Goal: Information Seeking & Learning: Learn about a topic

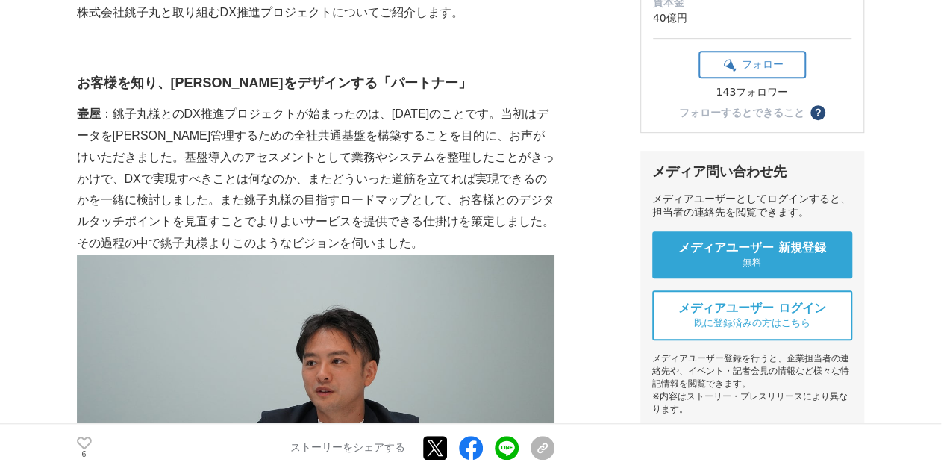
scroll to position [404, 0]
click at [233, 125] on p "壷屋 ：銚子丸様とのDX推進プロジェクトが始まったのは、[DATE]のことです。当初はデータを[PERSON_NAME]管理するための全社共通基盤を構築するこ…" at bounding box center [315, 178] width 477 height 151
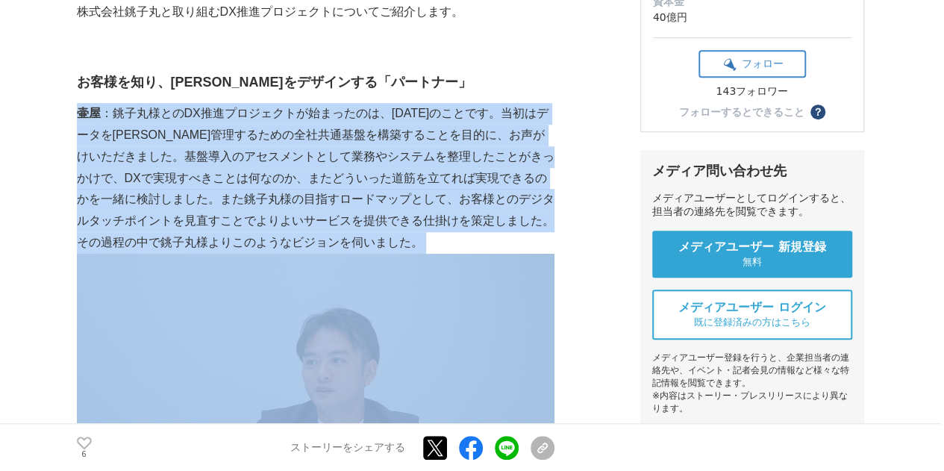
click at [233, 125] on p "壷屋 ：銚子丸様とのDX推進プロジェクトが始まったのは、[DATE]のことです。当初はデータを[PERSON_NAME]管理するための全社共通基盤を構築するこ…" at bounding box center [315, 178] width 477 height 151
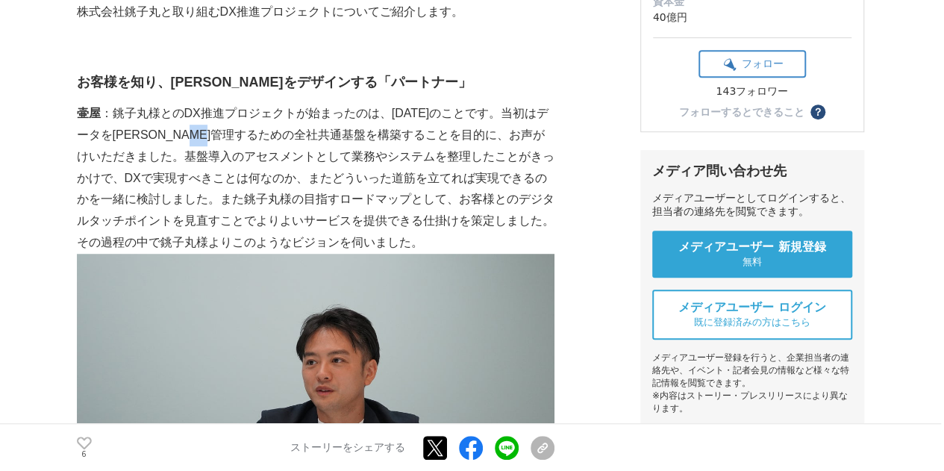
click at [233, 125] on p "壷屋 ：銚子丸様とのDX推進プロジェクトが始まったのは、[DATE]のことです。当初はデータを[PERSON_NAME]管理するための全社共通基盤を構築するこ…" at bounding box center [315, 178] width 477 height 151
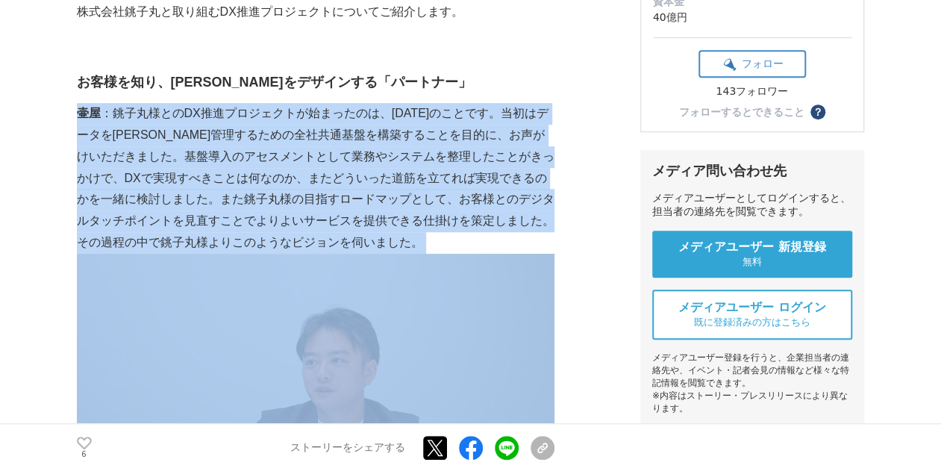
click at [233, 125] on p "壷屋 ：銚子丸様とのDX推進プロジェクトが始まったのは、[DATE]のことです。当初はデータを[PERSON_NAME]管理するための全社共通基盤を構築するこ…" at bounding box center [315, 178] width 477 height 151
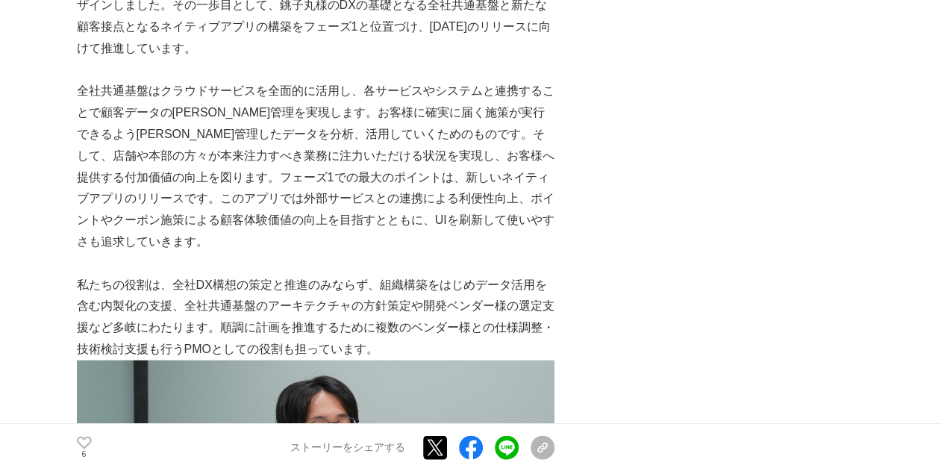
scroll to position [1511, 0]
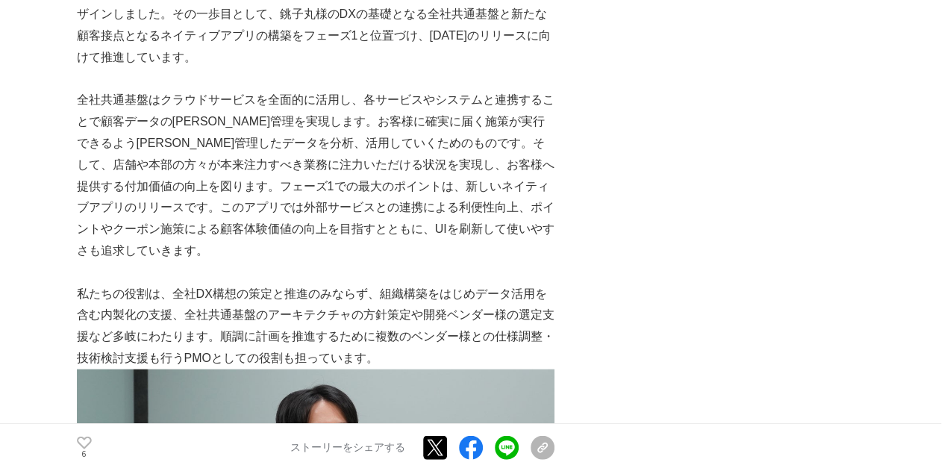
click at [377, 283] on p "私たちの役割は、全社DX構想の策定と推進のみならず、組織構築をはじめデータ活用を含む内製化の支援、全社共通基盤のアーキテクチャの方針策定や開発ベンダー様の選定…" at bounding box center [315, 326] width 477 height 86
click at [292, 69] on p at bounding box center [315, 80] width 477 height 22
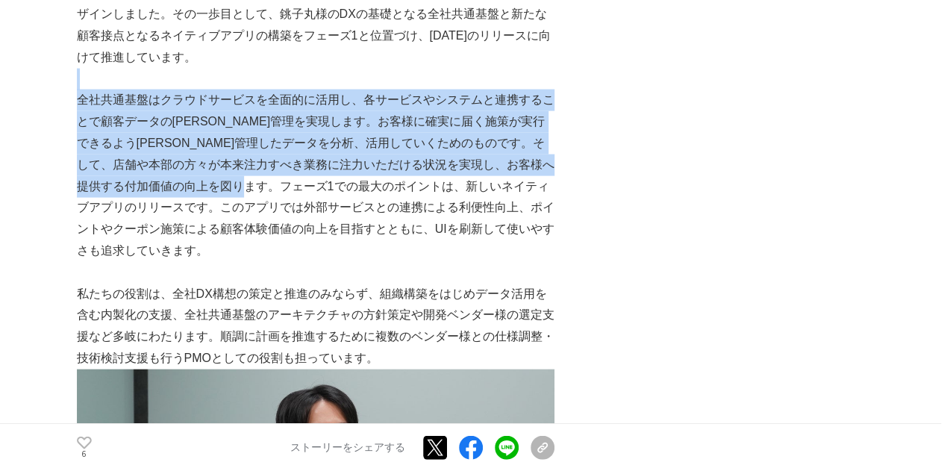
drag, startPoint x: 292, startPoint y: 66, endPoint x: 313, endPoint y: 169, distance: 104.9
click at [313, 169] on p "全社共通基盤はクラウドサービスを全面的に活用し、各サービスやシステムと連携することで顧客データの[PERSON_NAME]管理を実現します。お客様に確実に届く…" at bounding box center [315, 176] width 477 height 172
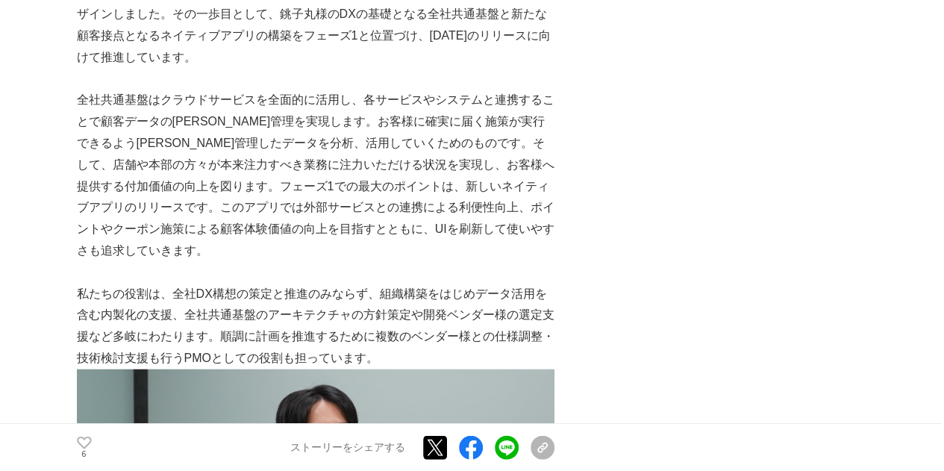
click at [423, 262] on p at bounding box center [315, 273] width 477 height 22
drag, startPoint x: 423, startPoint y: 230, endPoint x: 360, endPoint y: 175, distance: 84.1
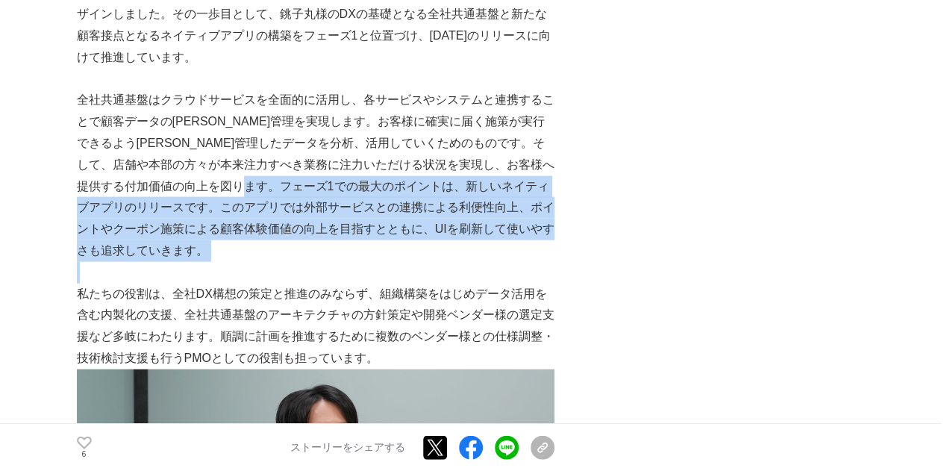
click at [360, 175] on p "全社共通基盤はクラウドサービスを全面的に活用し、各サービスやシステムと連携することで顧客データの[PERSON_NAME]管理を実現します。お客様に確実に届く…" at bounding box center [315, 176] width 477 height 172
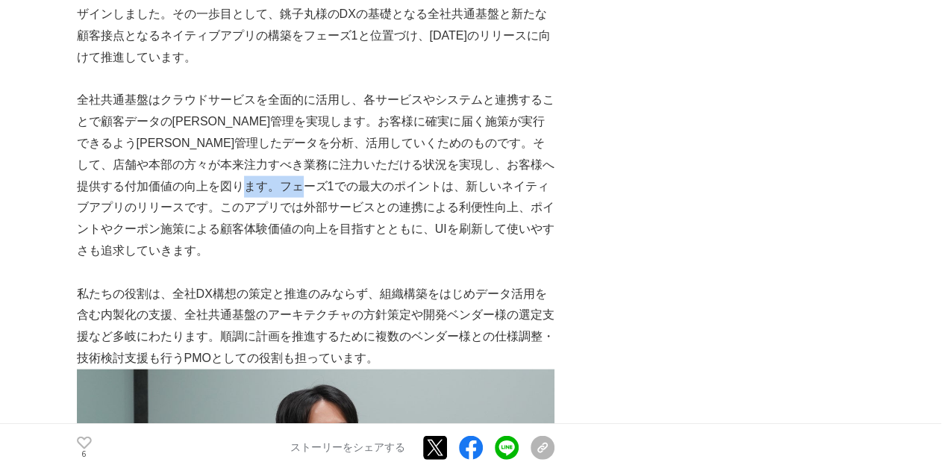
click at [360, 175] on p "全社共通基盤はクラウドサービスを全面的に活用し、各サービスやシステムと連携することで顧客データの[PERSON_NAME]管理を実現します。お客様に確実に届く…" at bounding box center [315, 176] width 477 height 172
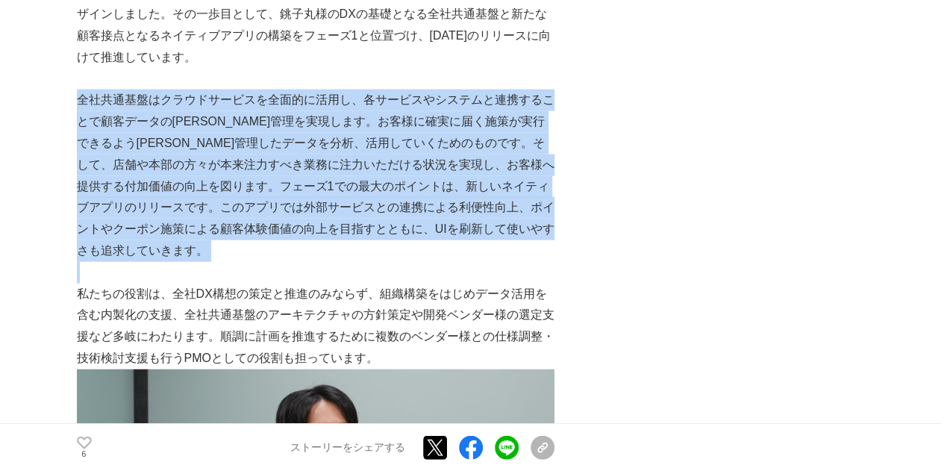
drag, startPoint x: 360, startPoint y: 175, endPoint x: 415, endPoint y: 239, distance: 85.1
click at [415, 262] on p at bounding box center [315, 273] width 477 height 22
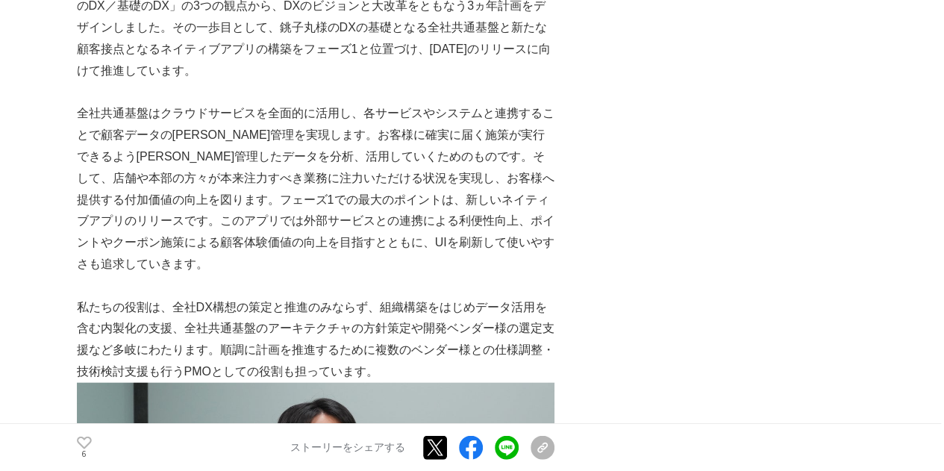
scroll to position [1499, 0]
click at [470, 297] on p "私たちの役割は、全社DX構想の策定と推進のみならず、組織構築をはじめデータ活用を含む内製化の支援、全社共通基盤のアーキテクチャの方針策定や開発ベンダー様の選定…" at bounding box center [315, 339] width 477 height 86
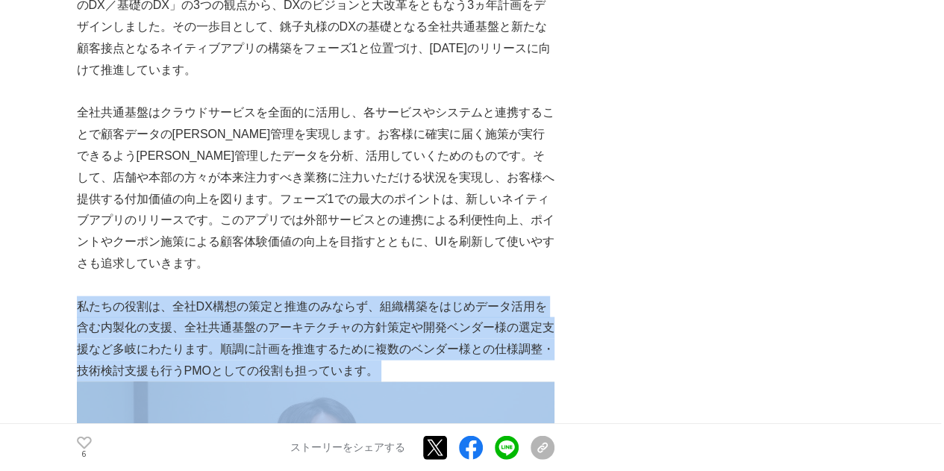
drag, startPoint x: 470, startPoint y: 297, endPoint x: 415, endPoint y: 227, distance: 89.2
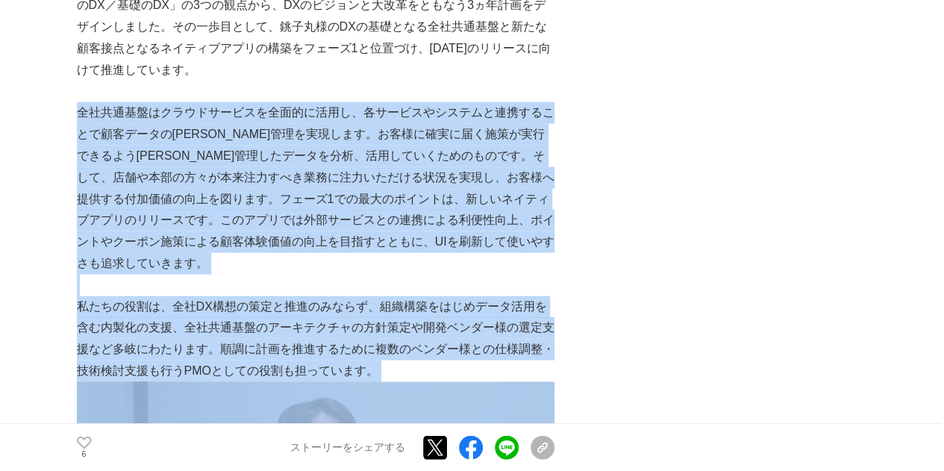
click at [415, 227] on p "全社共通基盤はクラウドサービスを全面的に活用し、各サービスやシステムと連携することで顧客データの[PERSON_NAME]管理を実現します。お客様に確実に届く…" at bounding box center [315, 188] width 477 height 172
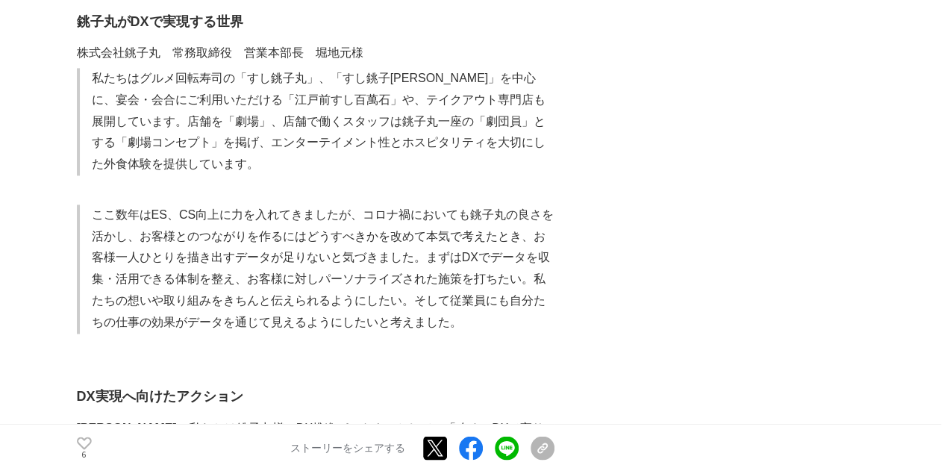
scroll to position [1035, 0]
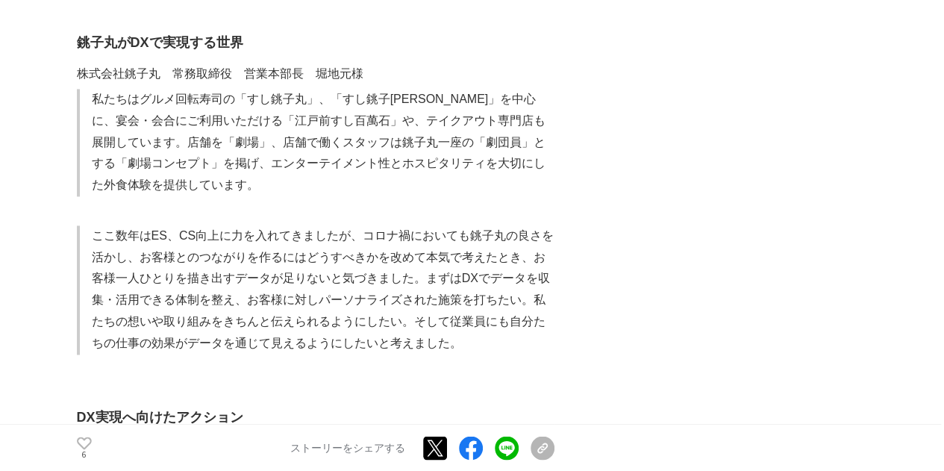
click at [447, 225] on p "ここ数年はES、CS向上に力を入れてきましたが、コロナ禍においても銚子丸の良さを活かし、お客様とのつながりを作るにはどうすべきかを改めて本気で考えたとき、お客…" at bounding box center [323, 289] width 462 height 129
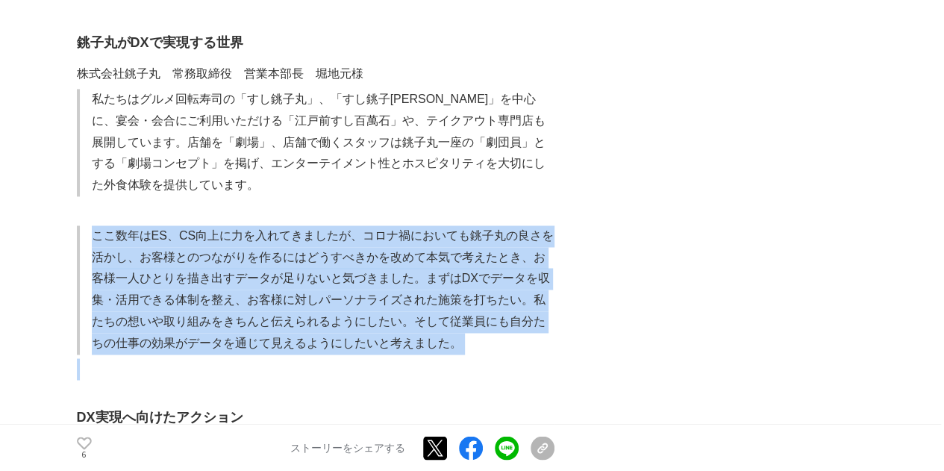
drag, startPoint x: 447, startPoint y: 222, endPoint x: 320, endPoint y: 96, distance: 178.8
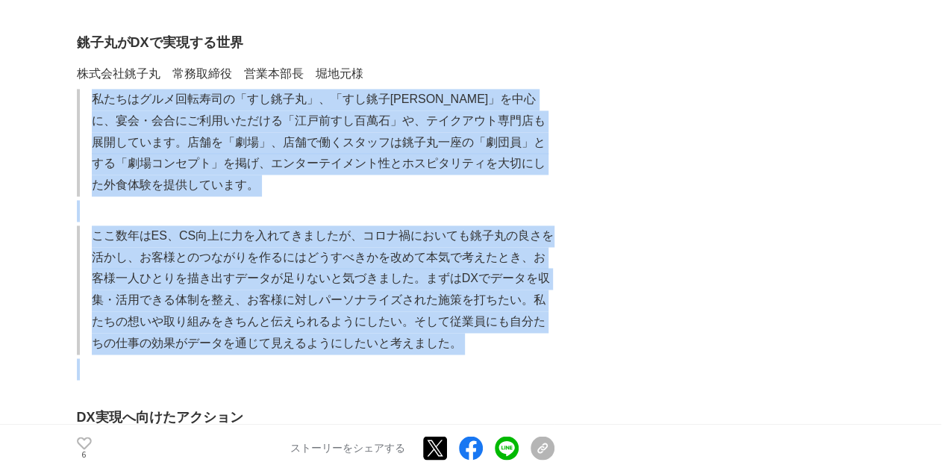
click at [320, 96] on p "私たちはグルメ回転寿司の「すし銚子丸」、「すし銚子[PERSON_NAME]」を中心に、宴会・会合にご利用いただける「江戸前すし百萬石」や、テイクアウト専門店…" at bounding box center [323, 142] width 462 height 107
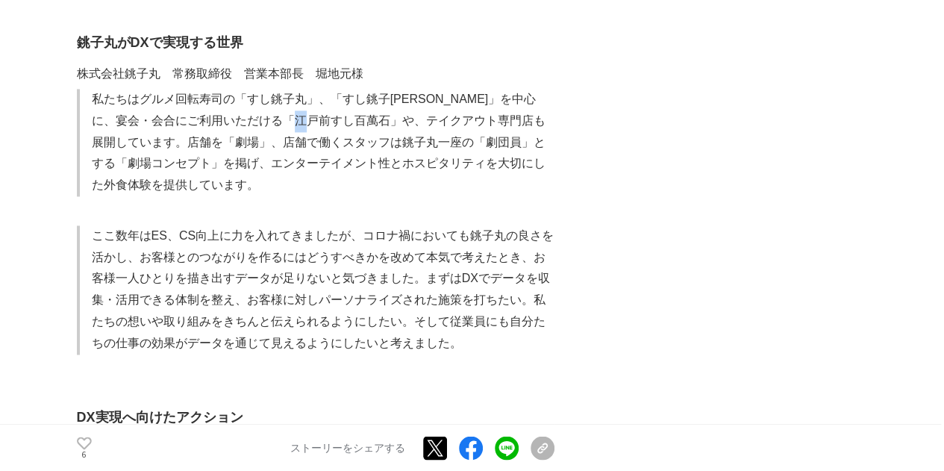
click at [320, 96] on p "私たちはグルメ回転寿司の「すし銚子丸」、「すし銚子[PERSON_NAME]」を中心に、宴会・会合にご利用いただける「江戸前すし百萬石」や、テイクアウト専門店…" at bounding box center [323, 142] width 462 height 107
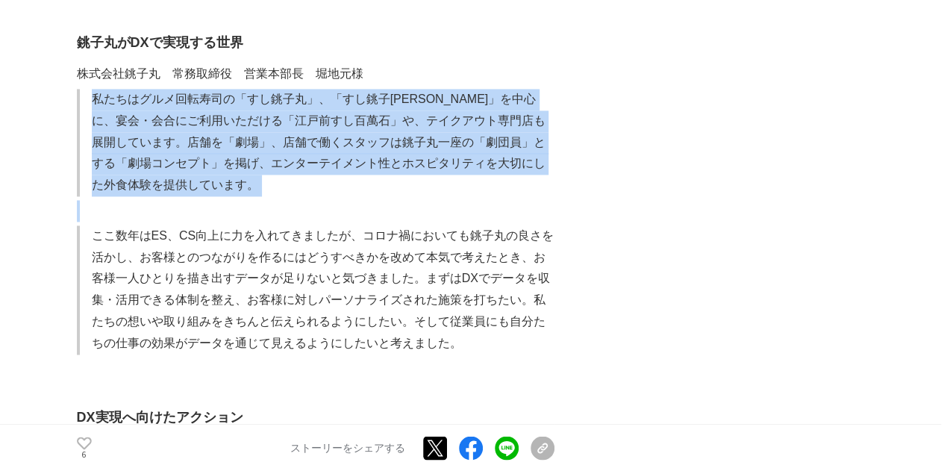
click at [320, 96] on p "私たちはグルメ回転寿司の「すし銚子丸」、「すし銚子[PERSON_NAME]」を中心に、宴会・会合にご利用いただける「江戸前すし百萬石」や、テイクアウト専門店…" at bounding box center [323, 142] width 462 height 107
drag, startPoint x: 320, startPoint y: 96, endPoint x: 396, endPoint y: 260, distance: 180.9
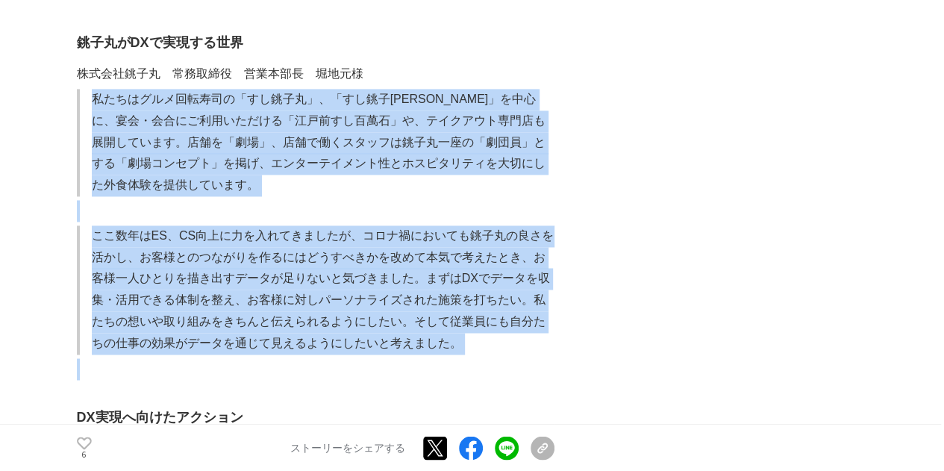
click at [396, 260] on p "ここ数年はES、CS向上に力を入れてきましたが、コロナ禍においても銚子丸の良さを活かし、お客様とのつながりを作るにはどうすべきかを改めて本気で考えたとき、お客…" at bounding box center [323, 289] width 462 height 129
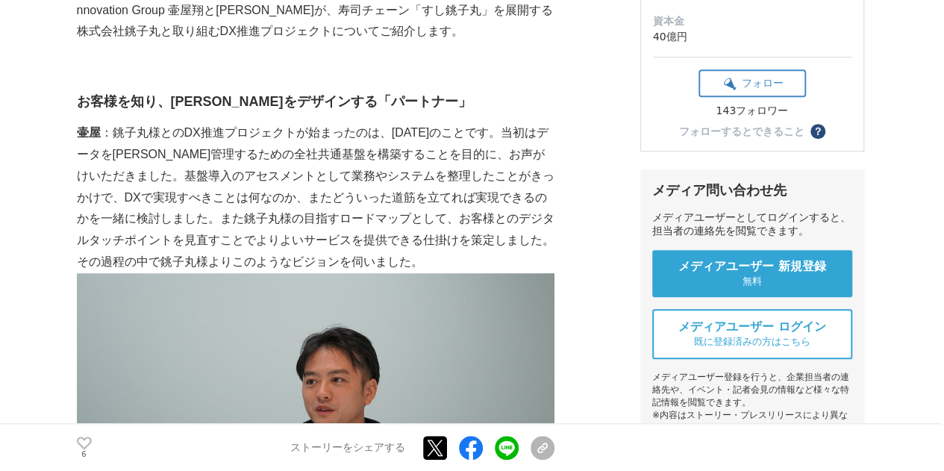
scroll to position [380, 0]
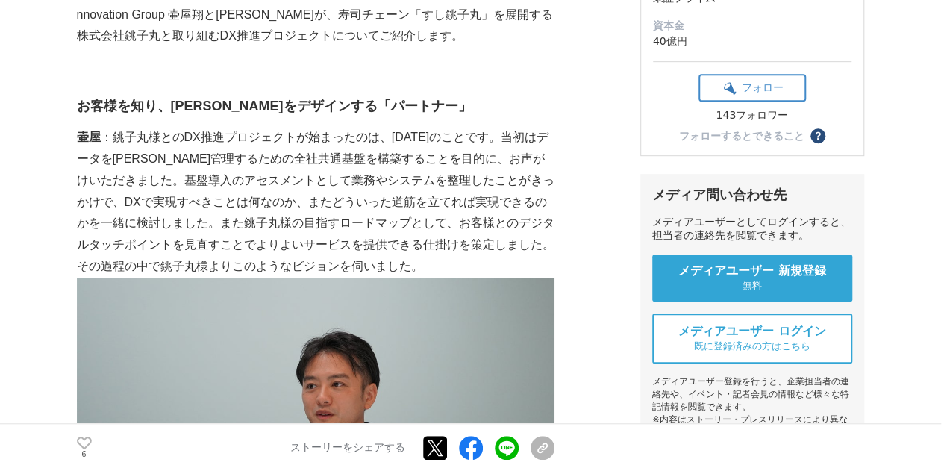
click at [410, 173] on p "壷屋 ：銚子丸様とのDX推進プロジェクトが始まったのは、[DATE]のことです。当初はデータを[PERSON_NAME]管理するための全社共通基盤を構築するこ…" at bounding box center [315, 202] width 477 height 151
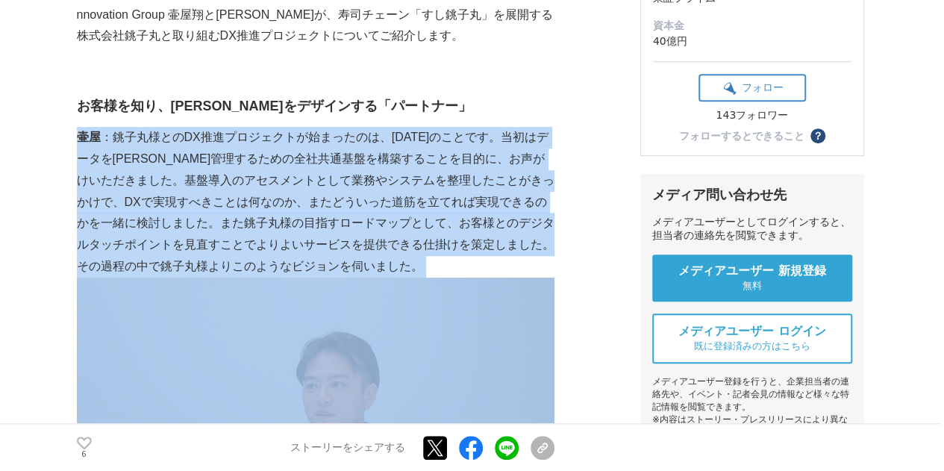
drag, startPoint x: 410, startPoint y: 173, endPoint x: 283, endPoint y: 26, distance: 193.6
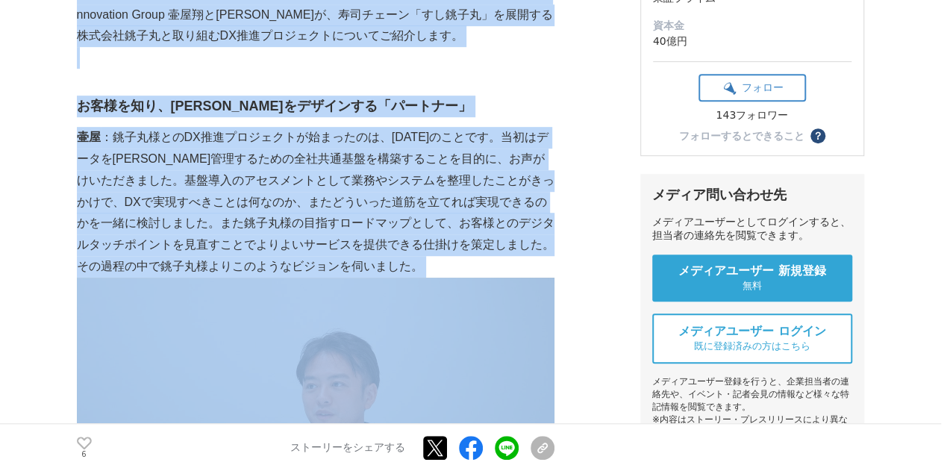
click at [283, 26] on p "今回はフューチャーグループの主要事業会社として、経営とITの両輪でコンサルティングサービスを提供するフューチャーアーキテクト株式会社のコンサルタント、Tech…" at bounding box center [315, 4] width 477 height 86
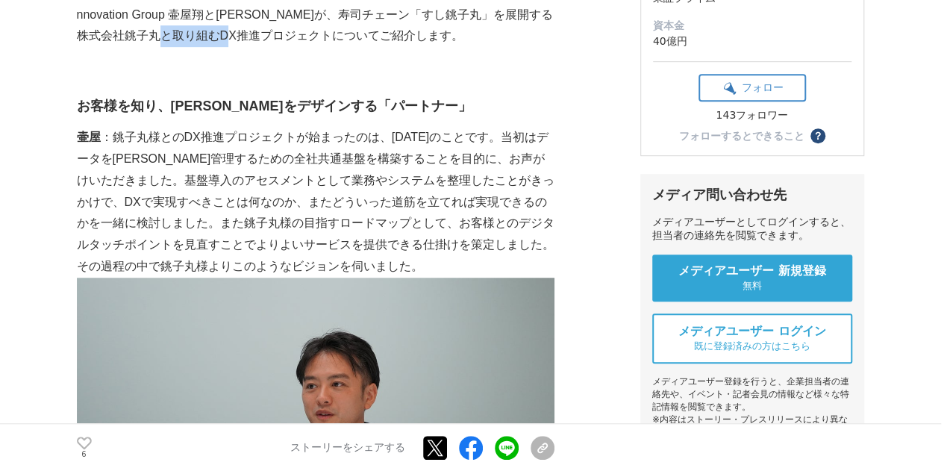
click at [283, 26] on p "今回はフューチャーグループの主要事業会社として、経営とITの両輪でコンサルティングサービスを提供するフューチャーアーキテクト株式会社のコンサルタント、Tech…" at bounding box center [315, 4] width 477 height 86
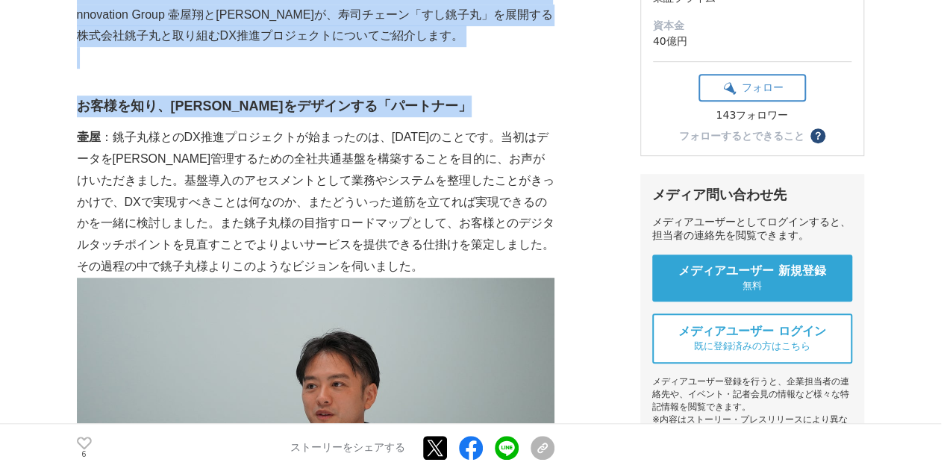
drag, startPoint x: 283, startPoint y: 26, endPoint x: 283, endPoint y: 116, distance: 89.5
click at [283, 113] on strong "お客様を知り、[PERSON_NAME]をデザインする「パートナー」" at bounding box center [274, 105] width 395 height 15
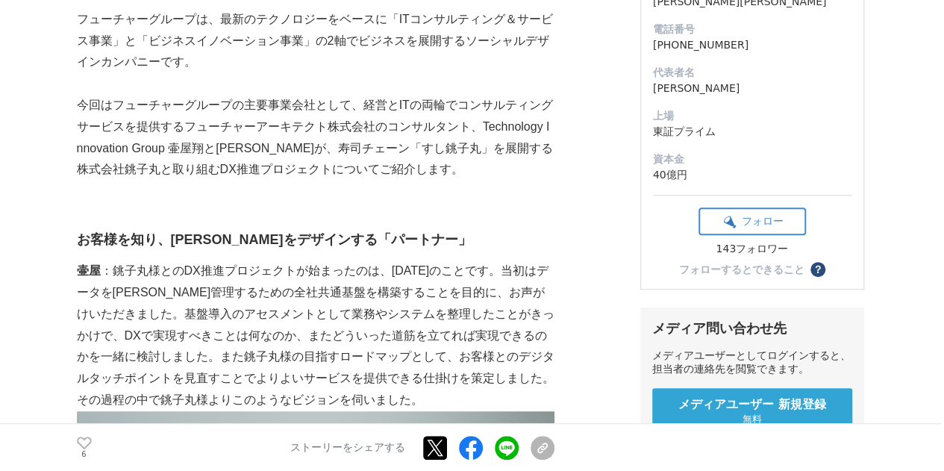
scroll to position [236, 0]
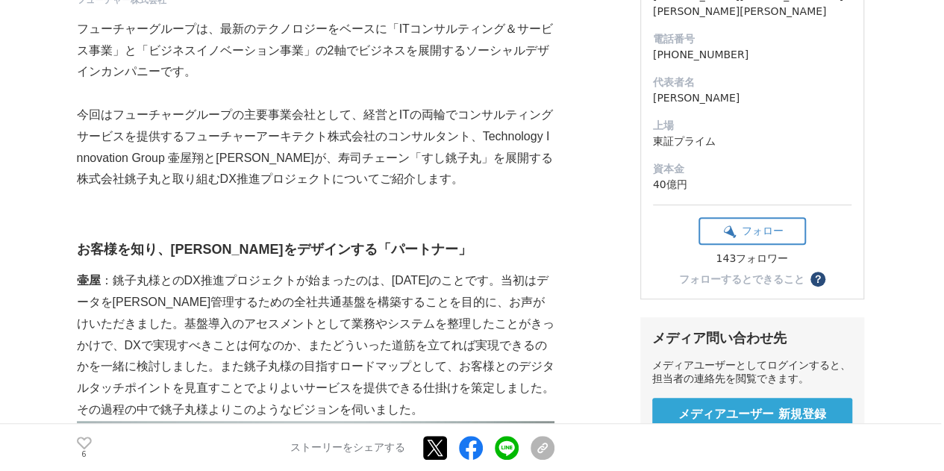
click at [288, 142] on p "今回はフューチャーグループの主要事業会社として、経営とITの両輪でコンサルティングサービスを提供するフューチャーアーキテクト株式会社のコンサルタント、Tech…" at bounding box center [315, 147] width 477 height 86
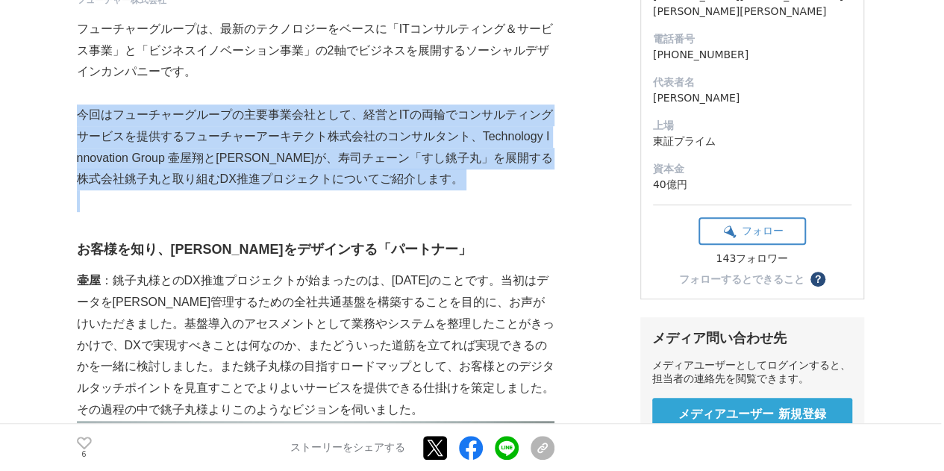
drag, startPoint x: 288, startPoint y: 142, endPoint x: 309, endPoint y: 191, distance: 52.8
click at [309, 191] on p at bounding box center [315, 201] width 477 height 22
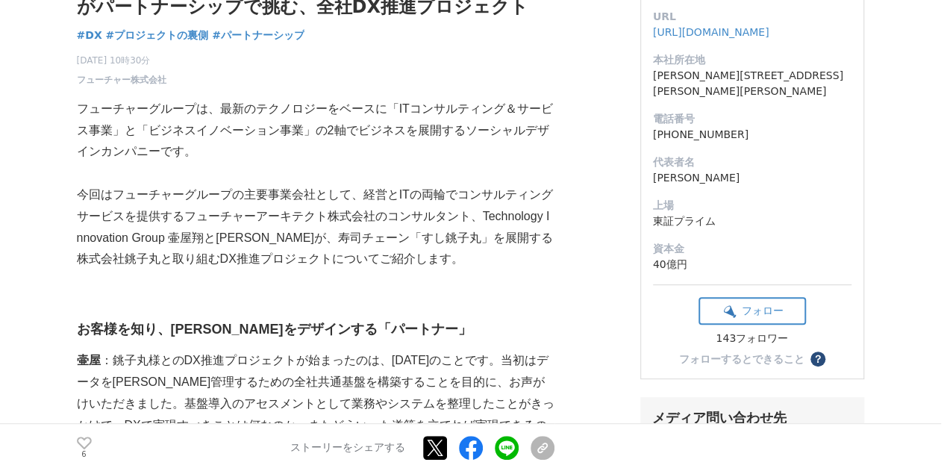
scroll to position [131, 0]
